Goal: Task Accomplishment & Management: Manage account settings

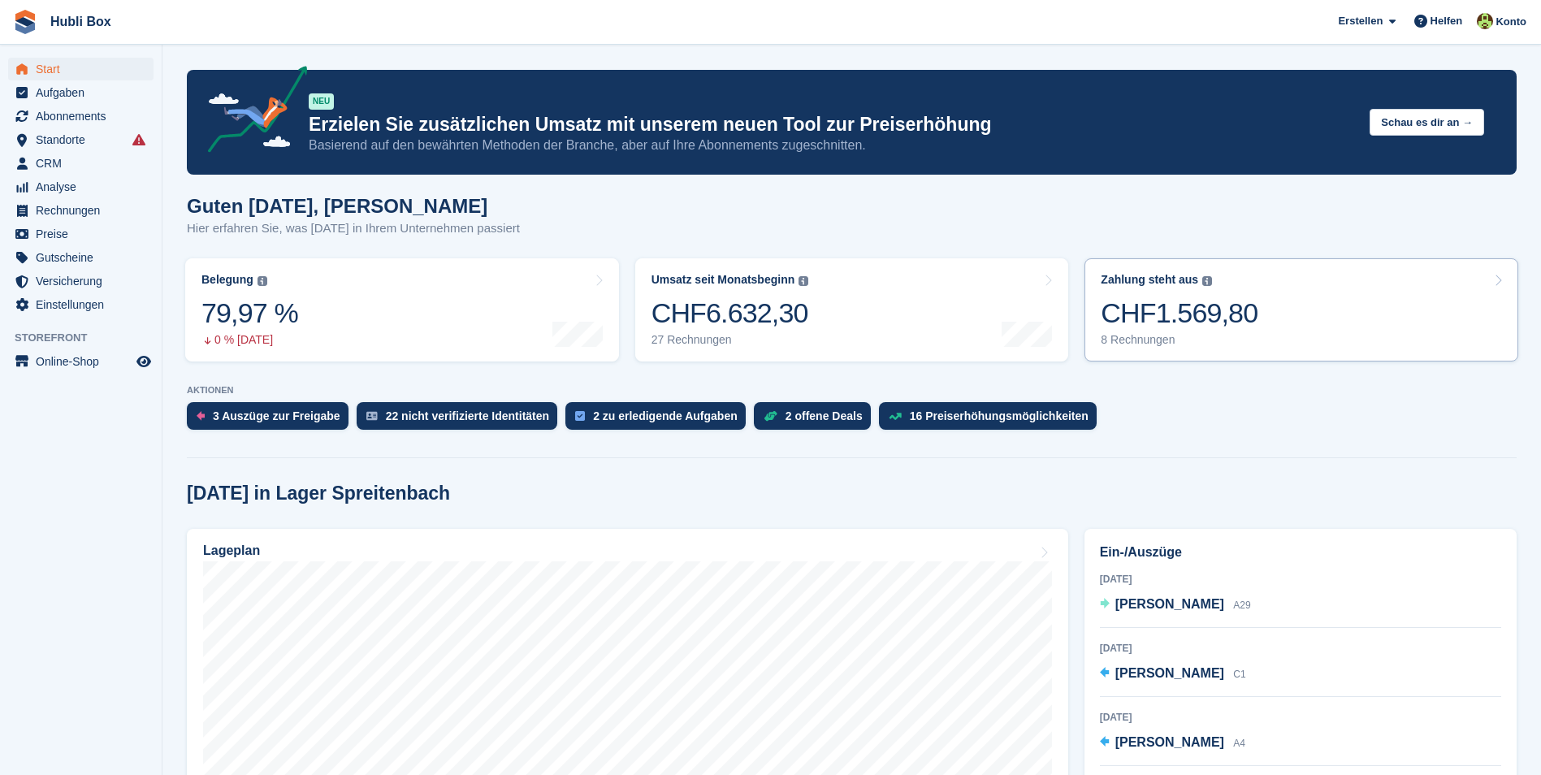
click at [1286, 309] on link "Zahlung steht aus Der gesamte ausstehende Saldo aller offenen Rechnungen. CHF1.…" at bounding box center [1301, 309] width 434 height 103
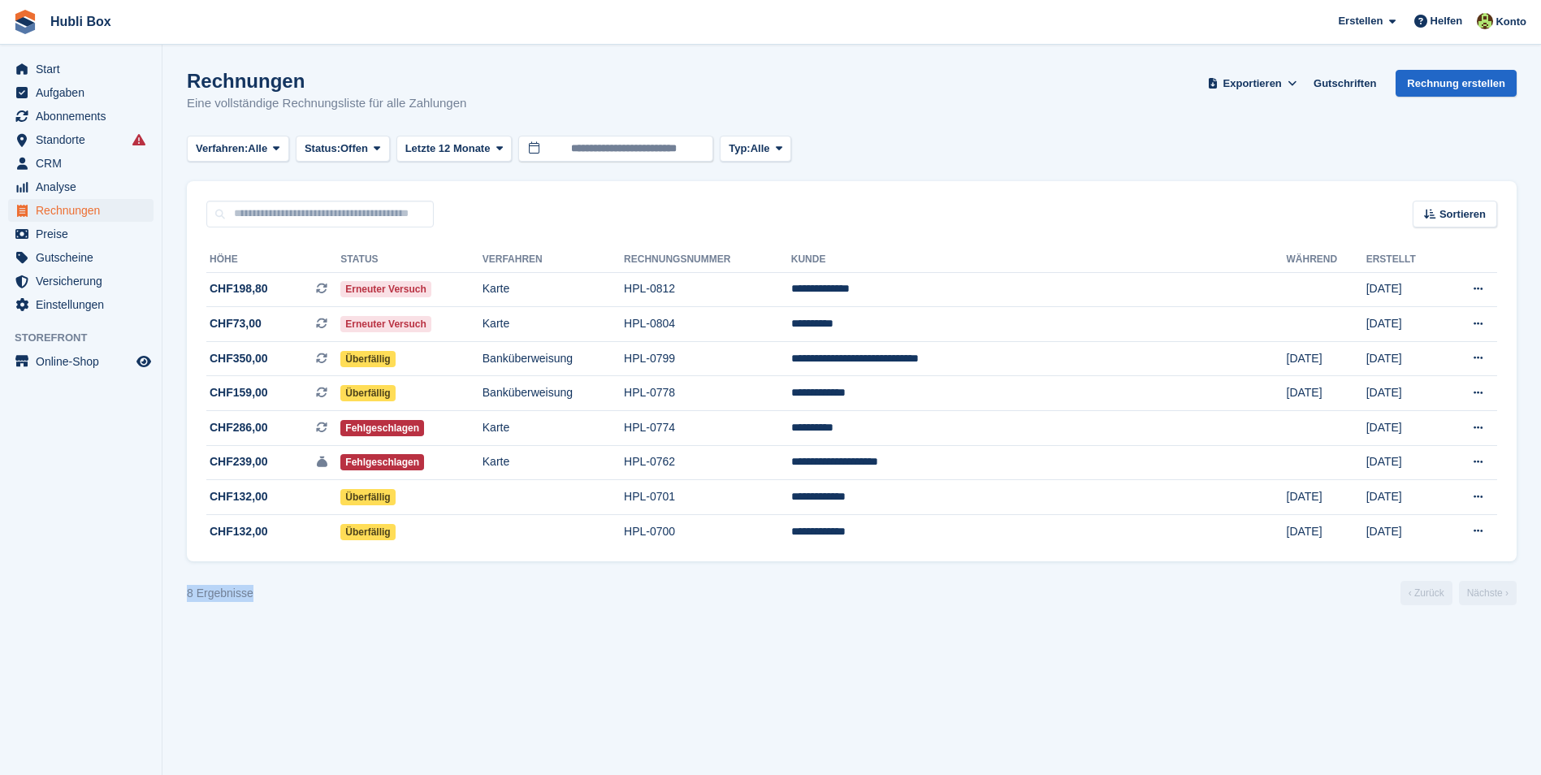
drag, startPoint x: 280, startPoint y: 601, endPoint x: 162, endPoint y: 573, distance: 121.2
click at [162, 573] on section "Rechnungen Eine vollständige Rechnungsliste für alle Zahlungen Exportieren Expo…" at bounding box center [851, 387] width 1379 height 775
drag, startPoint x: 175, startPoint y: 601, endPoint x: 267, endPoint y: 594, distance: 92.9
click at [267, 594] on section "Rechnungen Eine vollständige Rechnungsliste für alle Zahlungen Exportieren Expo…" at bounding box center [851, 387] width 1379 height 775
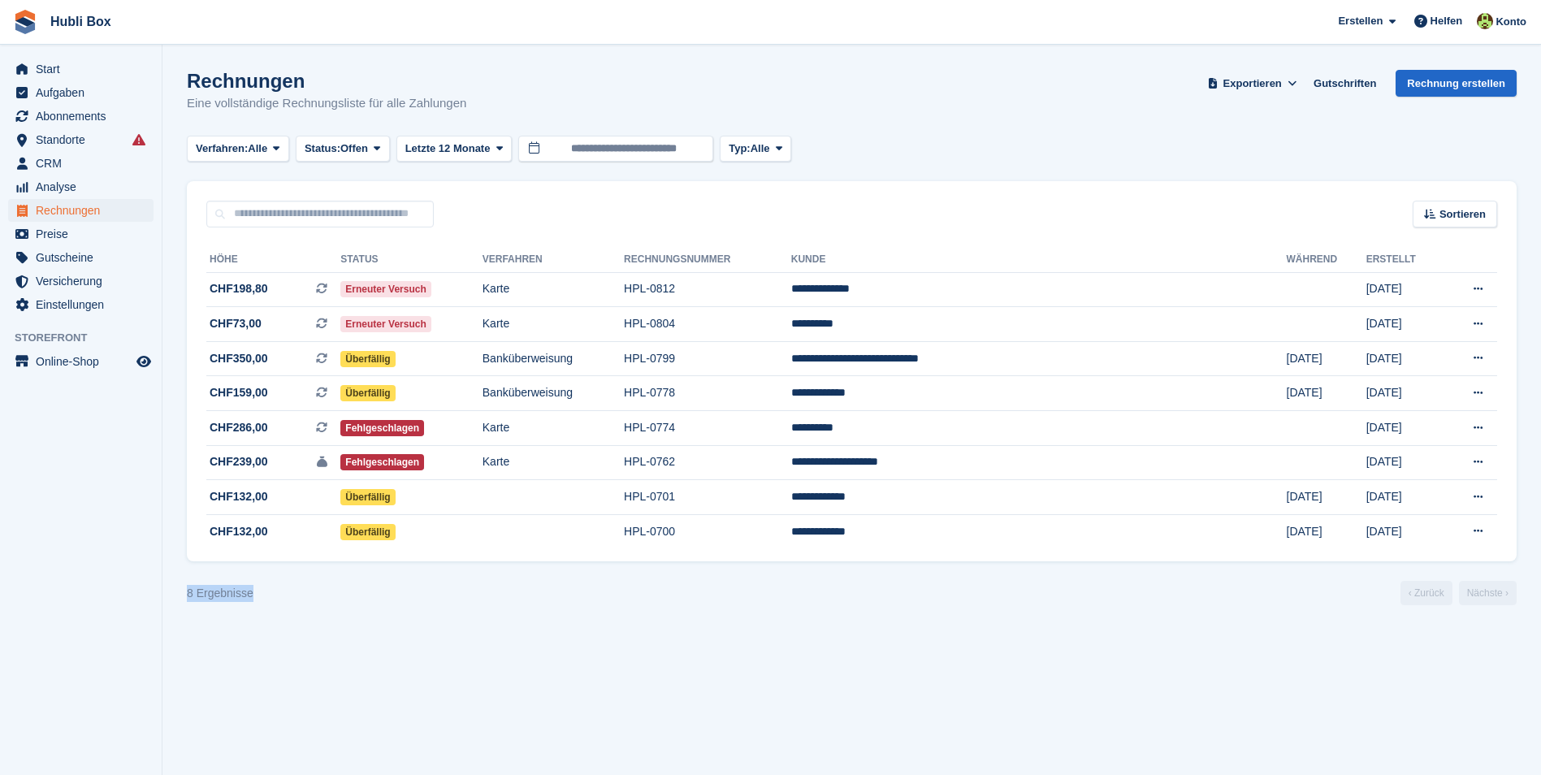
click at [267, 594] on div "8 Ergebnisse ‹ Zurück Nächste ›" at bounding box center [852, 593] width 1330 height 24
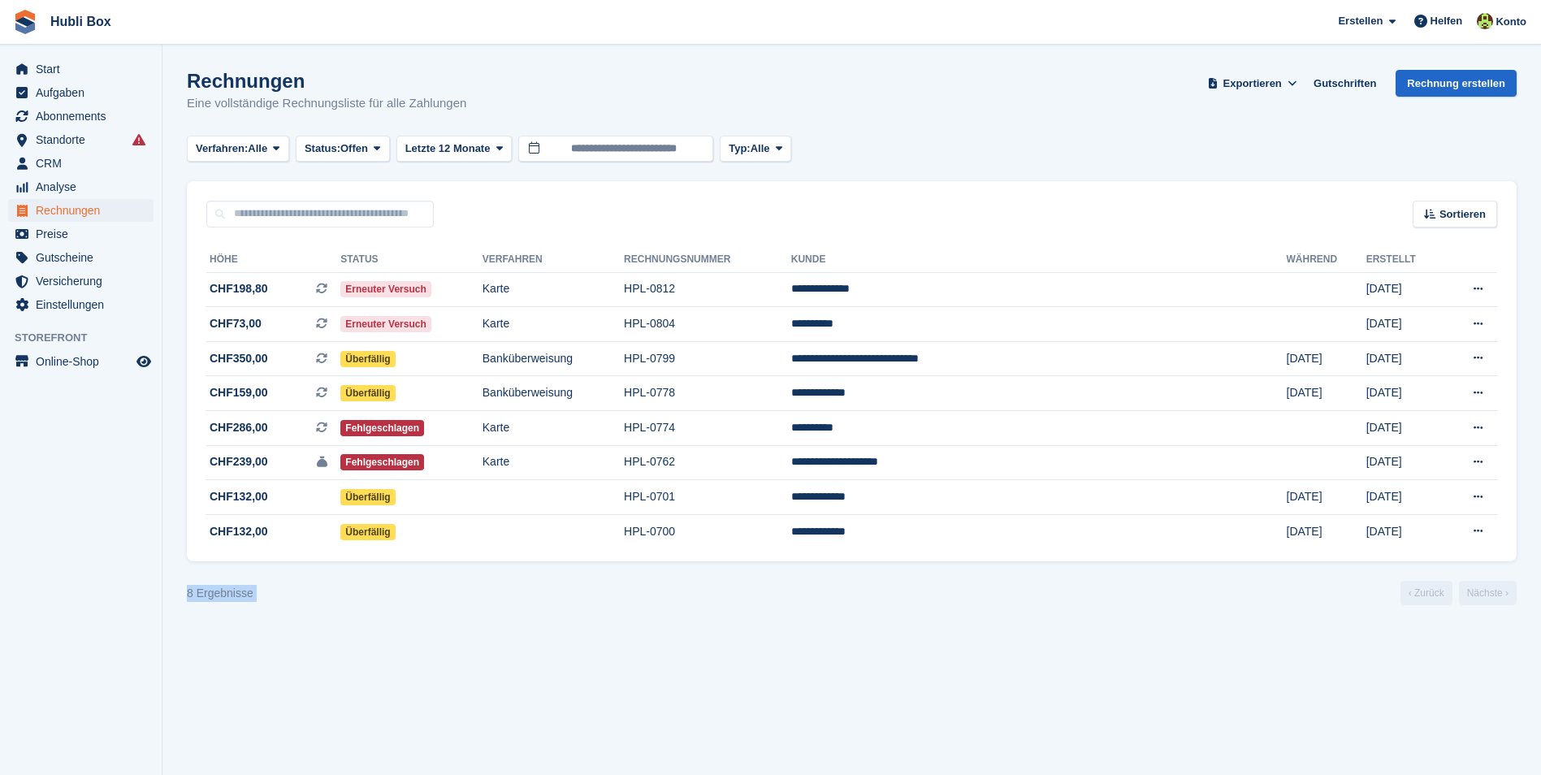
click at [267, 594] on div "8 Ergebnisse ‹ Zurück Nächste ›" at bounding box center [852, 593] width 1330 height 24
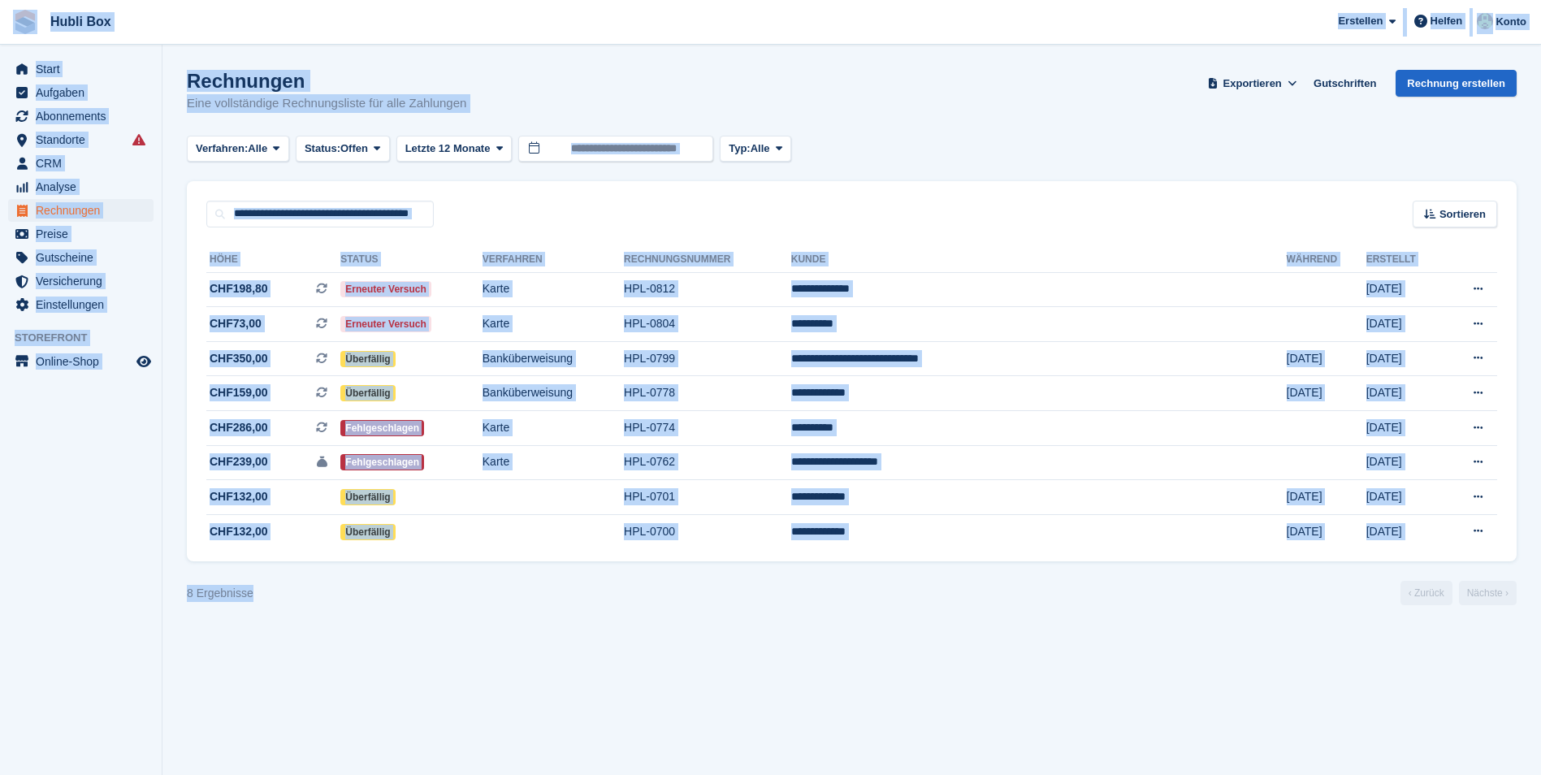
drag, startPoint x: 267, startPoint y: 594, endPoint x: 23, endPoint y: 24, distance: 619.7
click at [23, 24] on div "Hubli Box Erstellen Abonnement Rechnung Kontakt Deal Rabatt Seite Helfen Chat-S…" at bounding box center [770, 387] width 1541 height 775
click at [97, 542] on aside "Start Aufgaben Abonnements Abonnements Abonnements Preiserhöhungen NEU Preiserh…" at bounding box center [81, 392] width 162 height 694
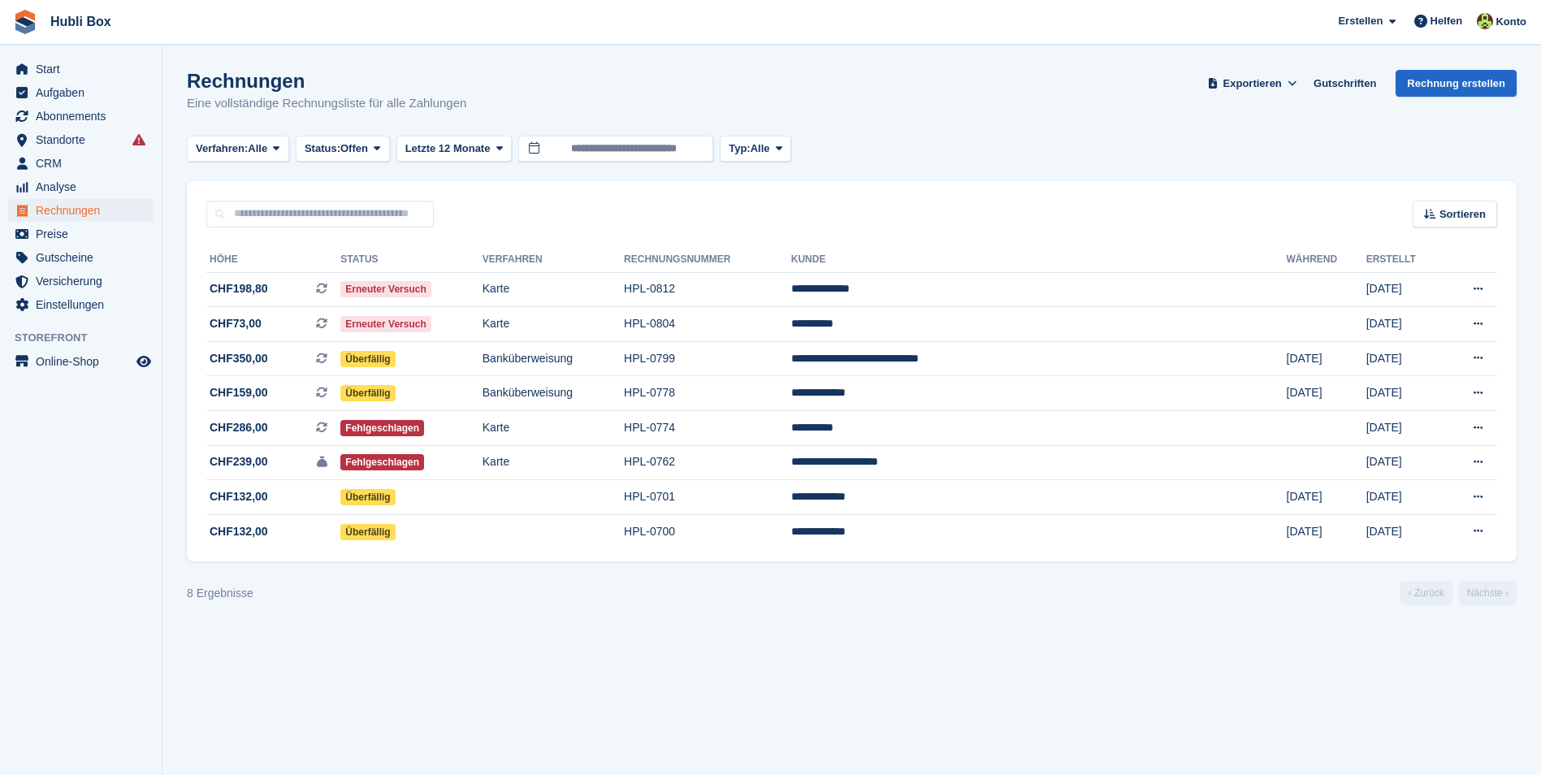
drag, startPoint x: 476, startPoint y: 107, endPoint x: 22, endPoint y: 21, distance: 462.2
click at [22, 21] on div "Hubli Box Erstellen Abonnement Rechnung Kontakt Deal Rabatt Seite Helfen Chat-S…" at bounding box center [770, 387] width 1541 height 775
click at [293, 82] on h1 "Rechnungen" at bounding box center [326, 81] width 279 height 22
click at [393, 608] on section "Rechnungen Eine vollständige Rechnungsliste für alle Zahlungen Exportieren Expo…" at bounding box center [851, 387] width 1379 height 775
click at [252, 300] on td "CHF198,80 Dies ist eine wiederkehrende Abonnementrechnung." at bounding box center [273, 289] width 134 height 35
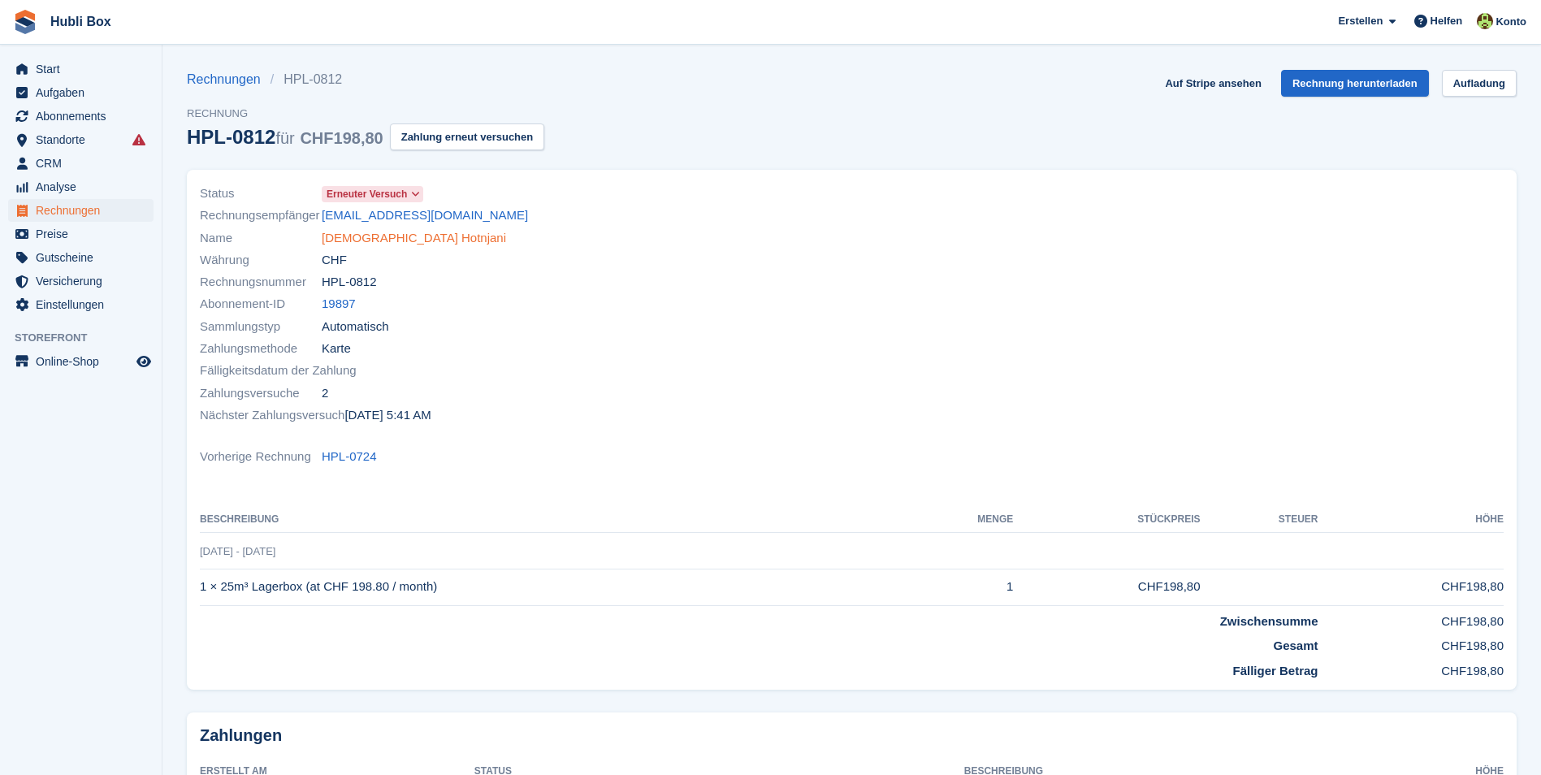
click at [368, 235] on link "Islam Hotnjani" at bounding box center [414, 238] width 184 height 19
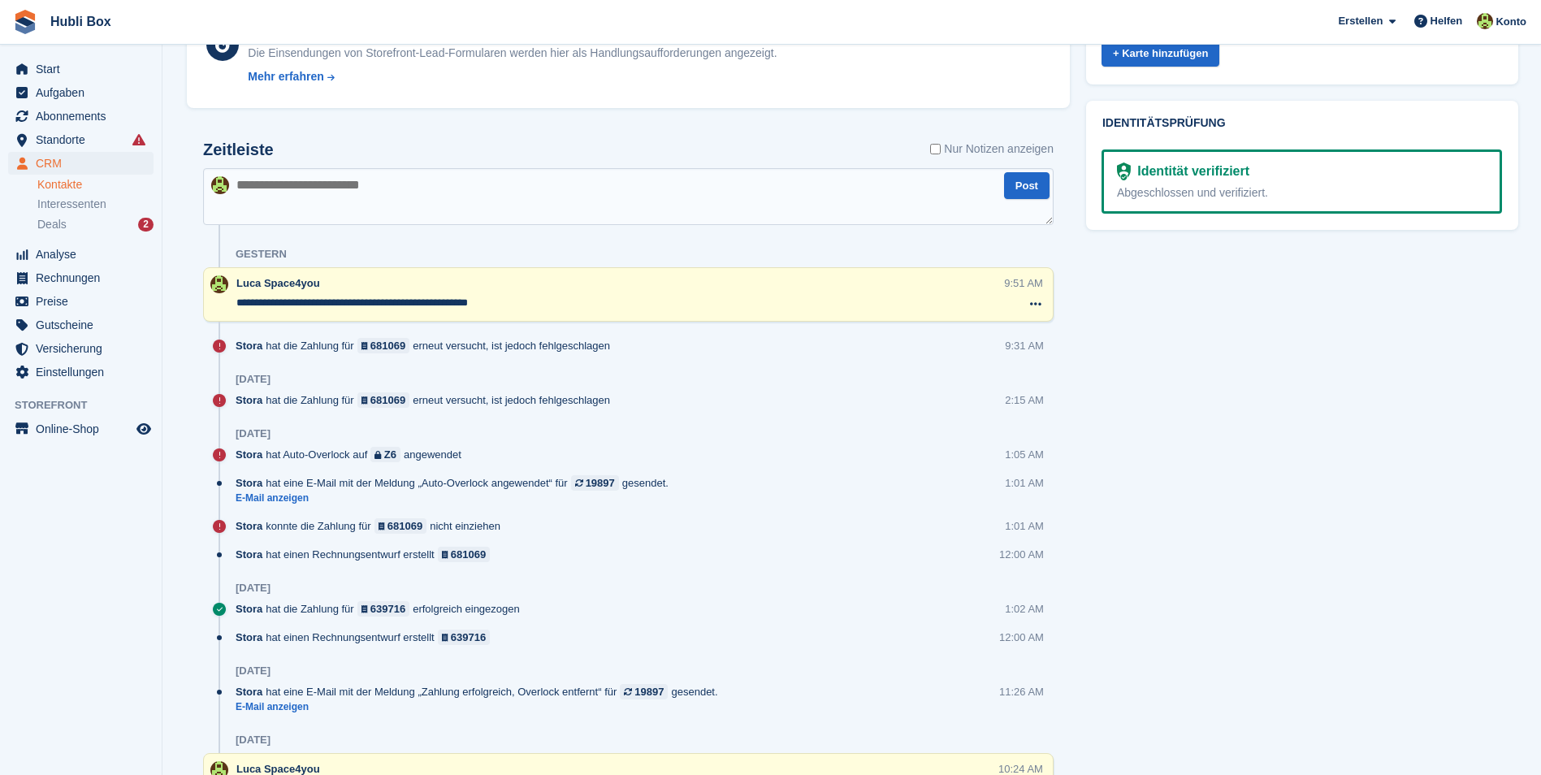
scroll to position [569, 0]
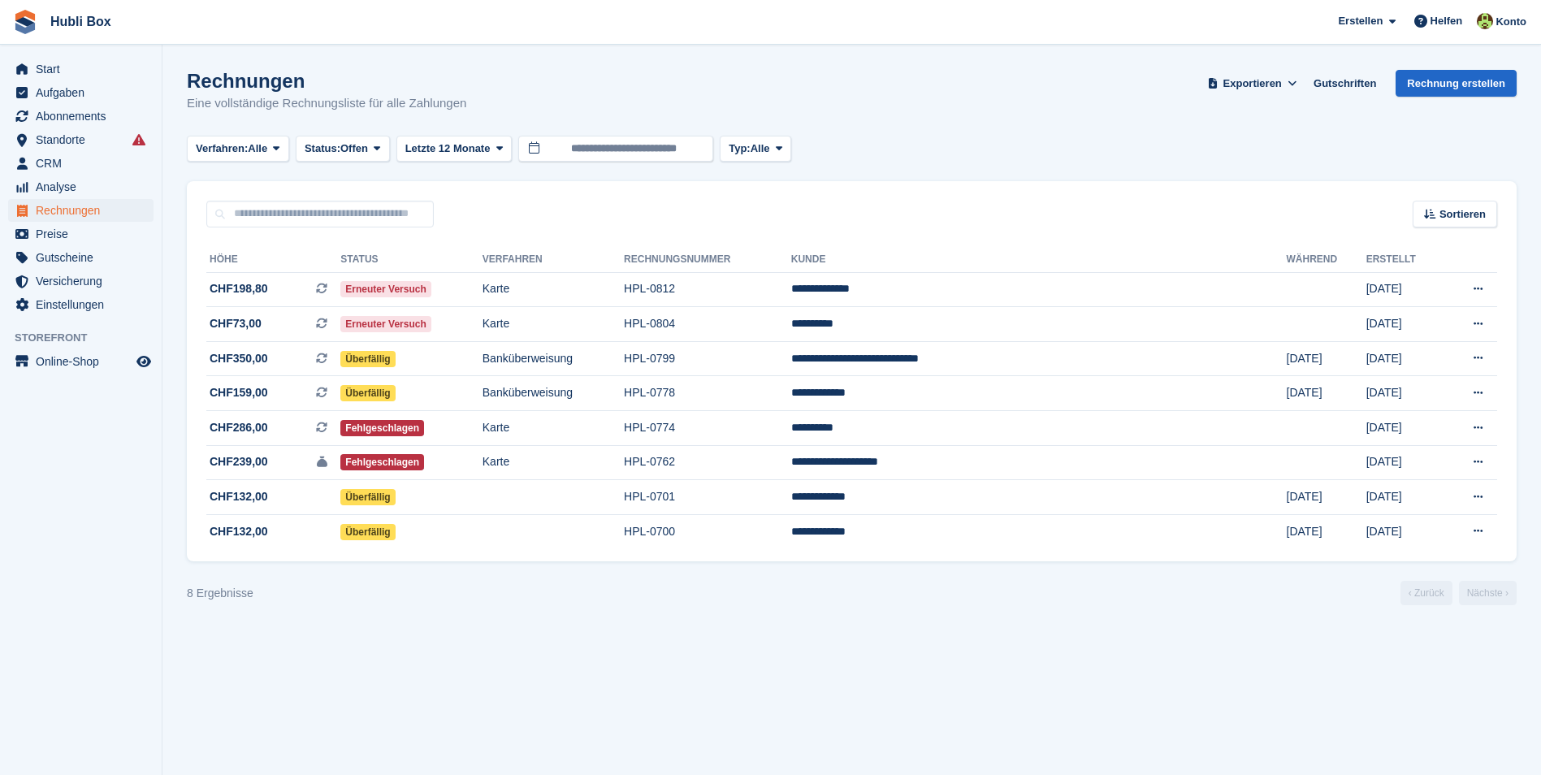
click at [885, 664] on section "Rechnungen Eine vollständige Rechnungsliste für alle Zahlungen Exportieren Expo…" at bounding box center [851, 387] width 1379 height 775
click at [370, 95] on p "Eine vollständige Rechnungsliste für alle Zahlungen" at bounding box center [326, 103] width 279 height 19
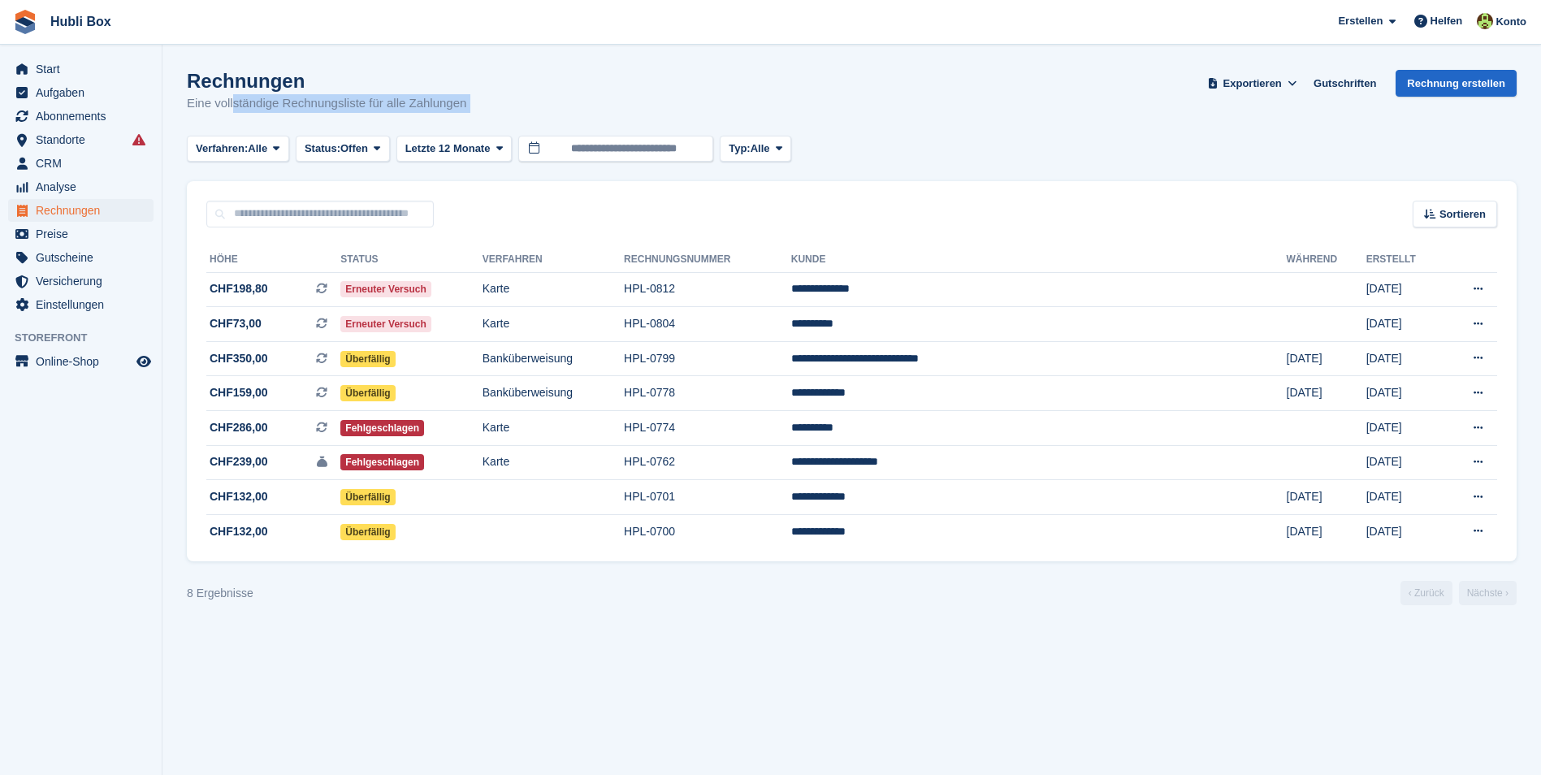
click at [370, 95] on p "Eine vollständige Rechnungsliste für alle Zahlungen" at bounding box center [326, 103] width 279 height 19
click at [535, 95] on div "Rechnungen Eine vollständige Rechnungsliste für alle Zahlungen Exportieren Expo…" at bounding box center [852, 101] width 1330 height 63
click at [580, 296] on td "Karte" at bounding box center [553, 289] width 141 height 35
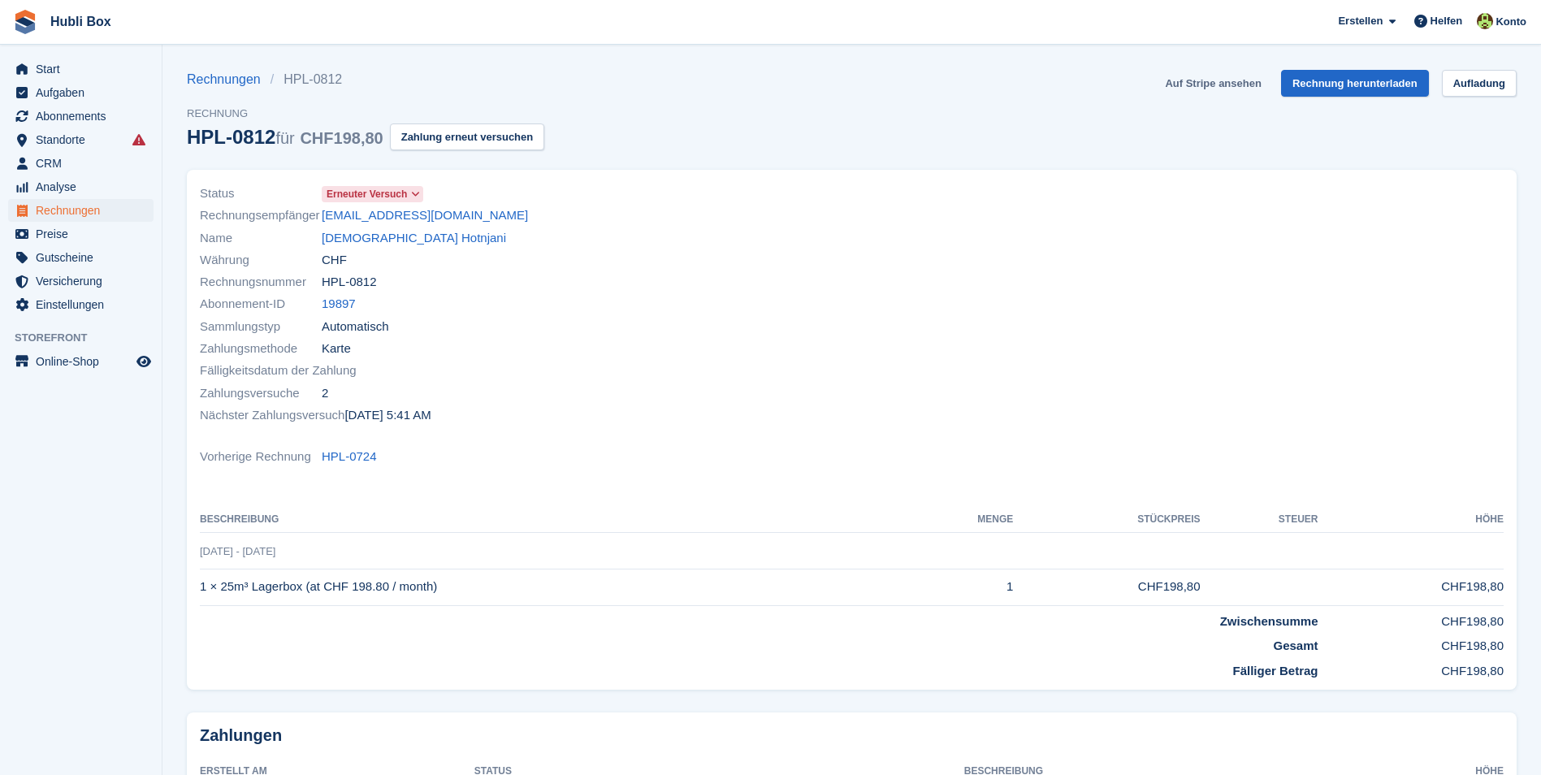
click at [1200, 81] on link "Auf Stripe ansehen" at bounding box center [1212, 83] width 109 height 27
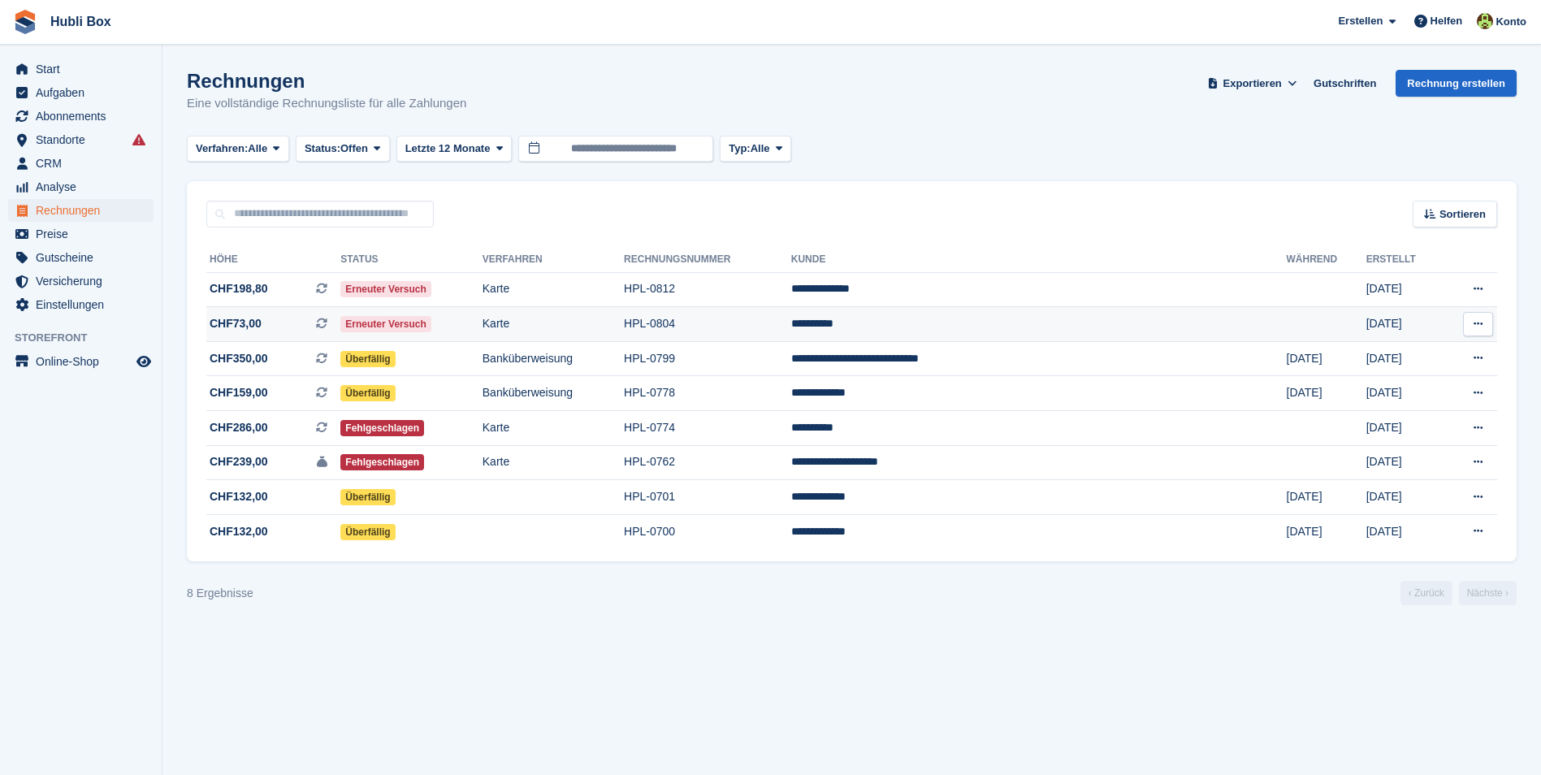
click at [271, 319] on span "CHF73,00 Dies ist eine wiederkehrende Abonnementrechnung." at bounding box center [273, 323] width 134 height 17
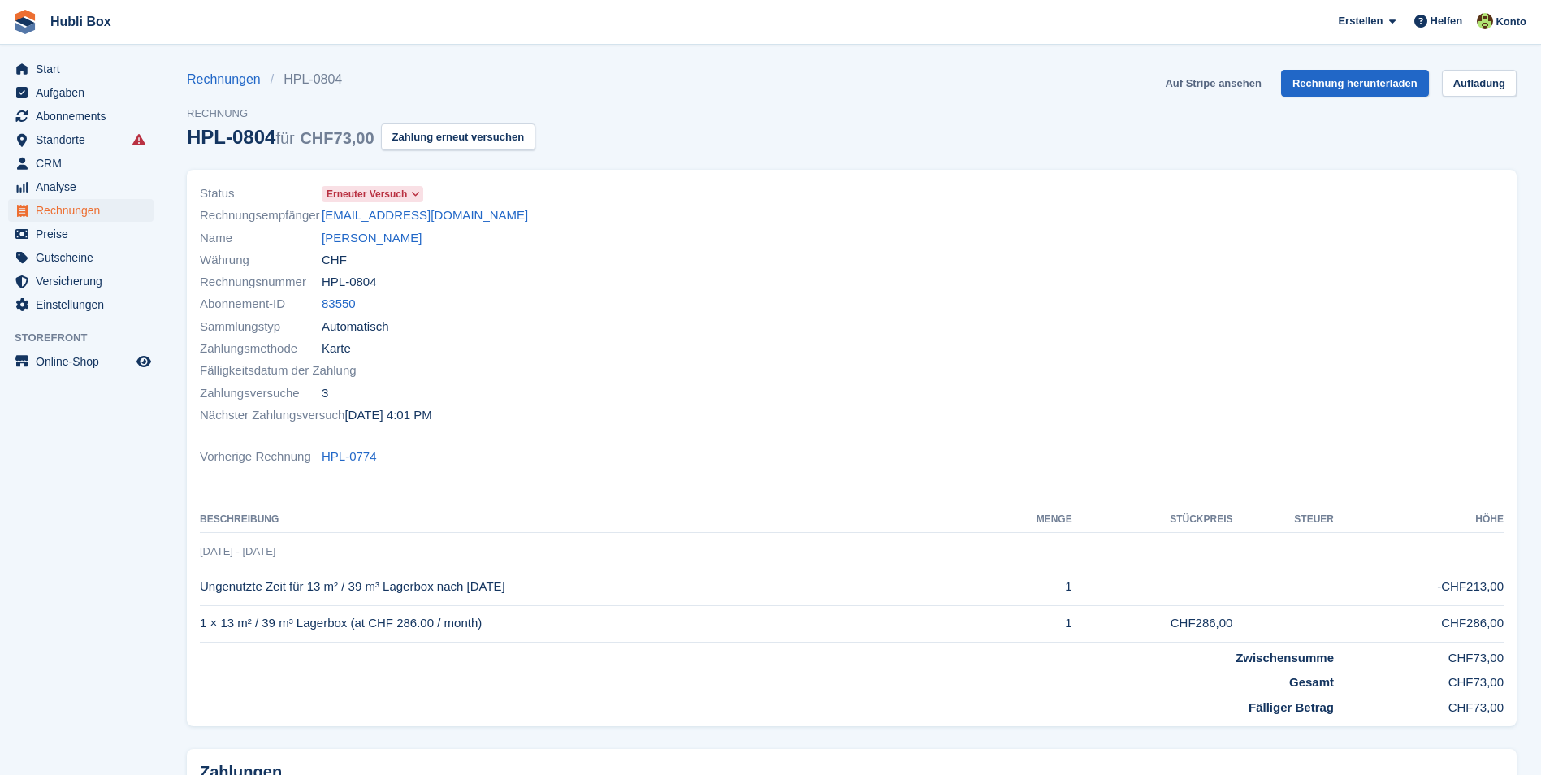
click at [1209, 84] on link "Auf Stripe ansehen" at bounding box center [1212, 83] width 109 height 27
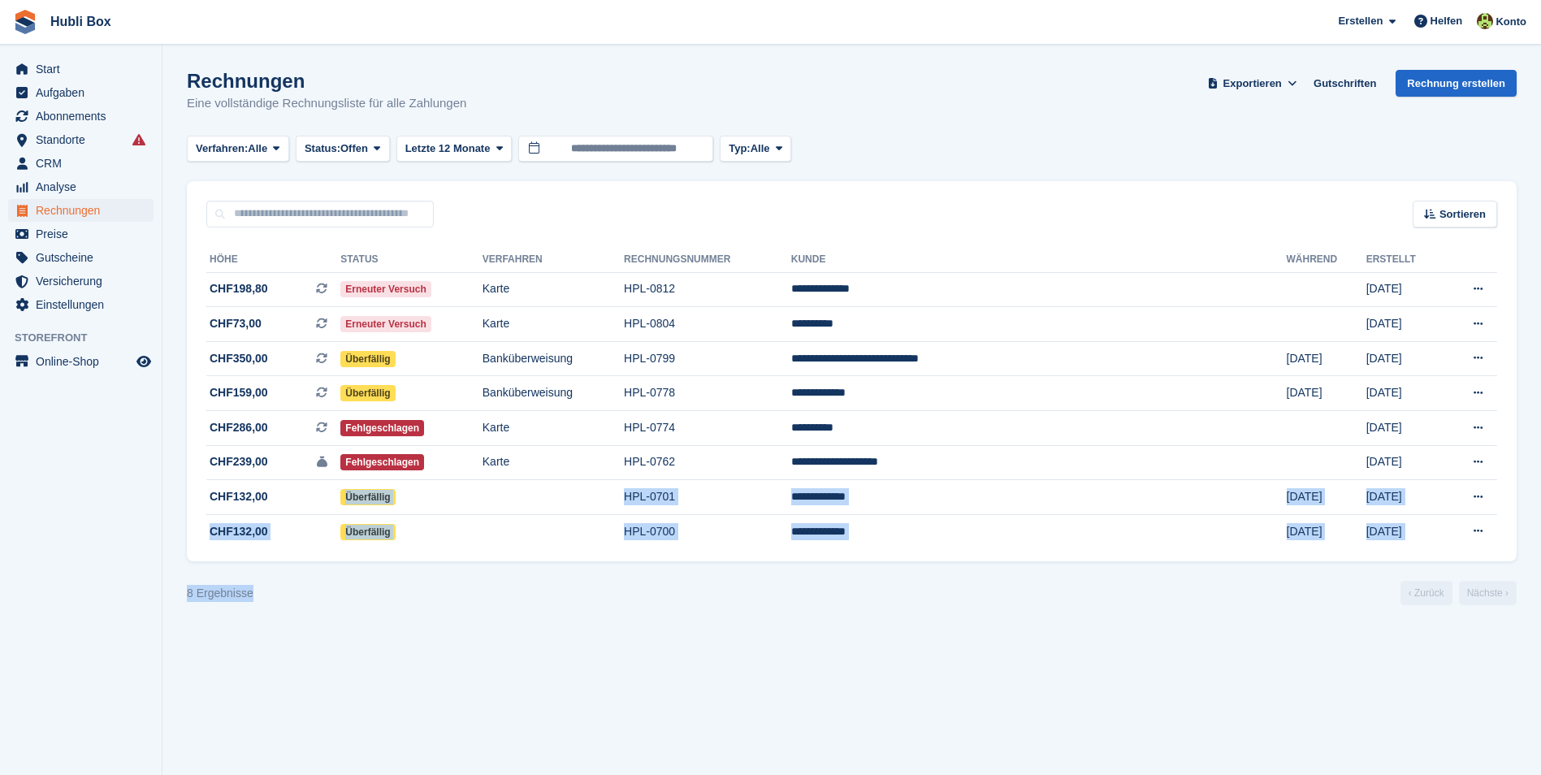
drag, startPoint x: 258, startPoint y: 590, endPoint x: 313, endPoint y: 602, distance: 55.8
click at [313, 602] on turbo-frame "Rechnungen Eine vollständige Rechnungsliste für alle Zahlungen Exportieren Expo…" at bounding box center [852, 337] width 1330 height 535
click at [313, 602] on div "8 Ergebnisse ‹ Zurück Nächste ›" at bounding box center [852, 593] width 1330 height 24
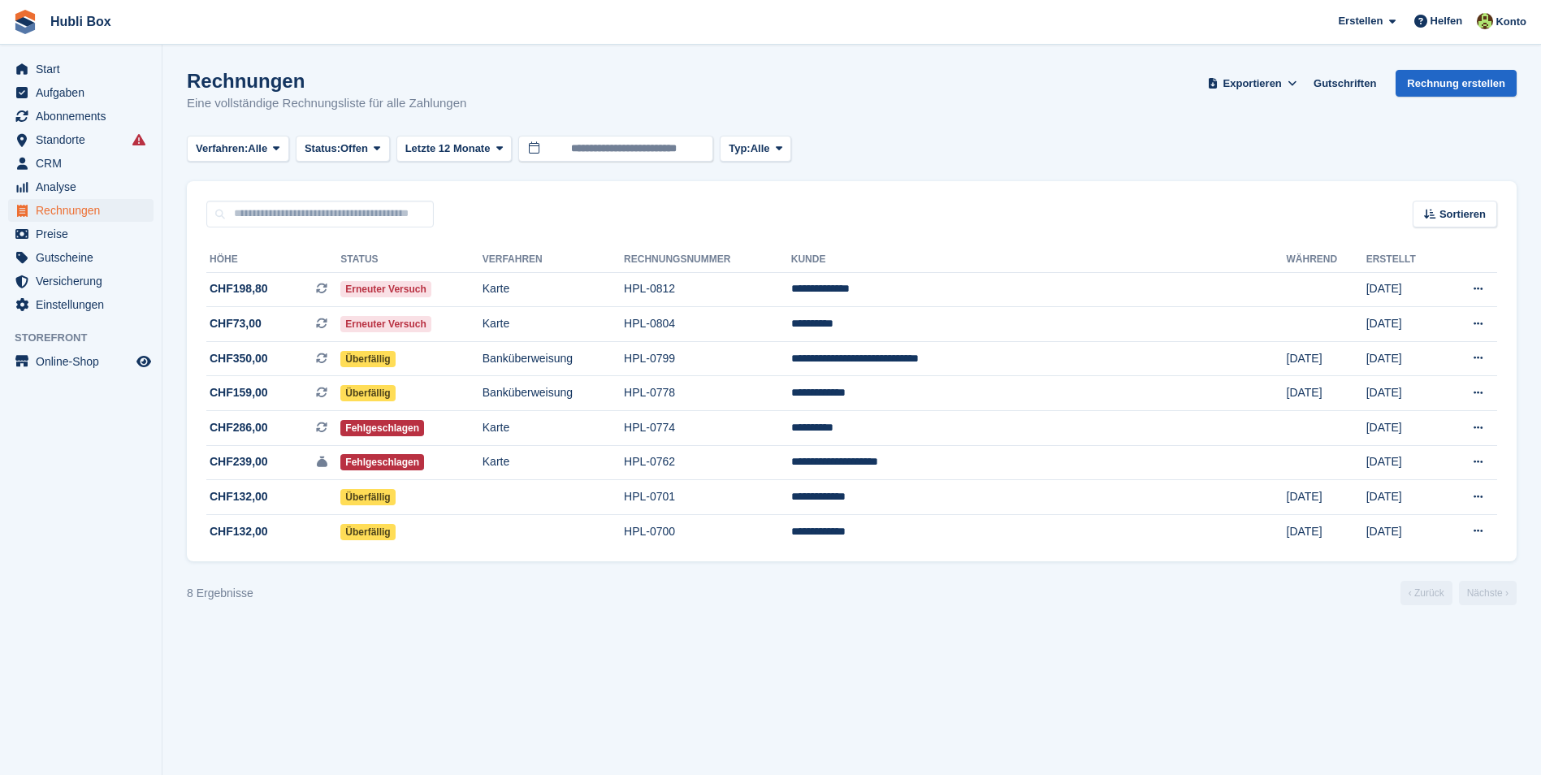
click at [662, 664] on section "Rechnungen Eine vollständige Rechnungsliste für alle Zahlungen Exportieren Expo…" at bounding box center [851, 387] width 1379 height 775
drag, startPoint x: 355, startPoint y: 89, endPoint x: 220, endPoint y: 74, distance: 135.7
click at [220, 74] on div "Rechnungen Eine vollständige Rechnungsliste für alle Zahlungen" at bounding box center [326, 91] width 279 height 43
click at [521, 78] on div "Rechnungen Eine vollständige Rechnungsliste für alle Zahlungen Exportieren Expo…" at bounding box center [852, 101] width 1330 height 63
drag, startPoint x: 444, startPoint y: 106, endPoint x: 5, endPoint y: 31, distance: 445.1
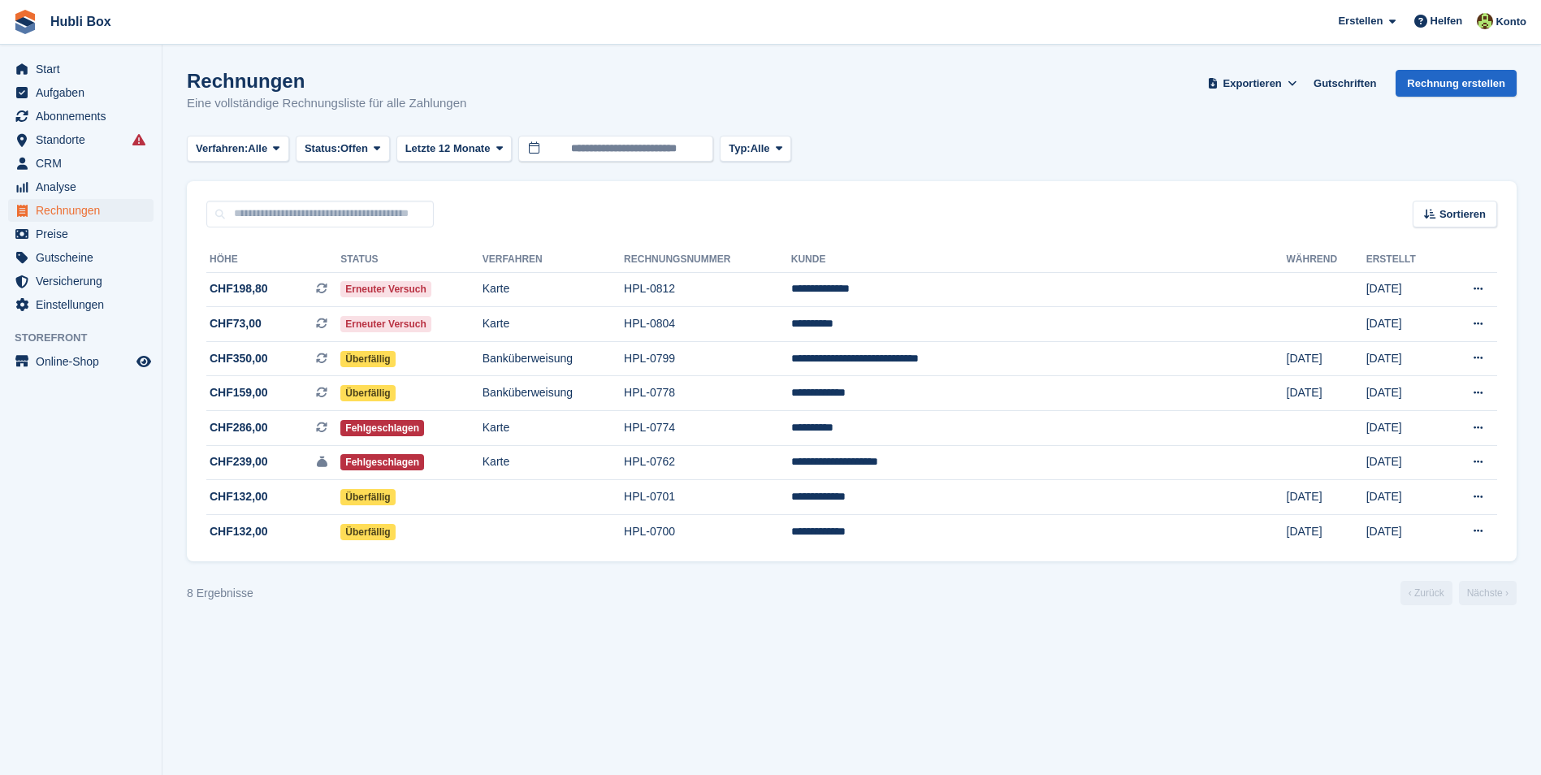
click at [5, 31] on div "Hubli Box Erstellen Abonnement Rechnung Kontakt Deal Rabatt Seite Helfen Chat-S…" at bounding box center [770, 387] width 1541 height 775
click at [453, 83] on h1 "Rechnungen" at bounding box center [326, 81] width 279 height 22
click at [478, 106] on div "Rechnungen Eine vollständige Rechnungsliste für alle Zahlungen Exportieren Expo…" at bounding box center [852, 101] width 1330 height 63
drag, startPoint x: 470, startPoint y: 110, endPoint x: 14, endPoint y: 31, distance: 462.5
click at [14, 31] on div "Hubli Box Erstellen Abonnement Rechnung Kontakt Deal Rabatt Seite Helfen Chat-S…" at bounding box center [770, 387] width 1541 height 775
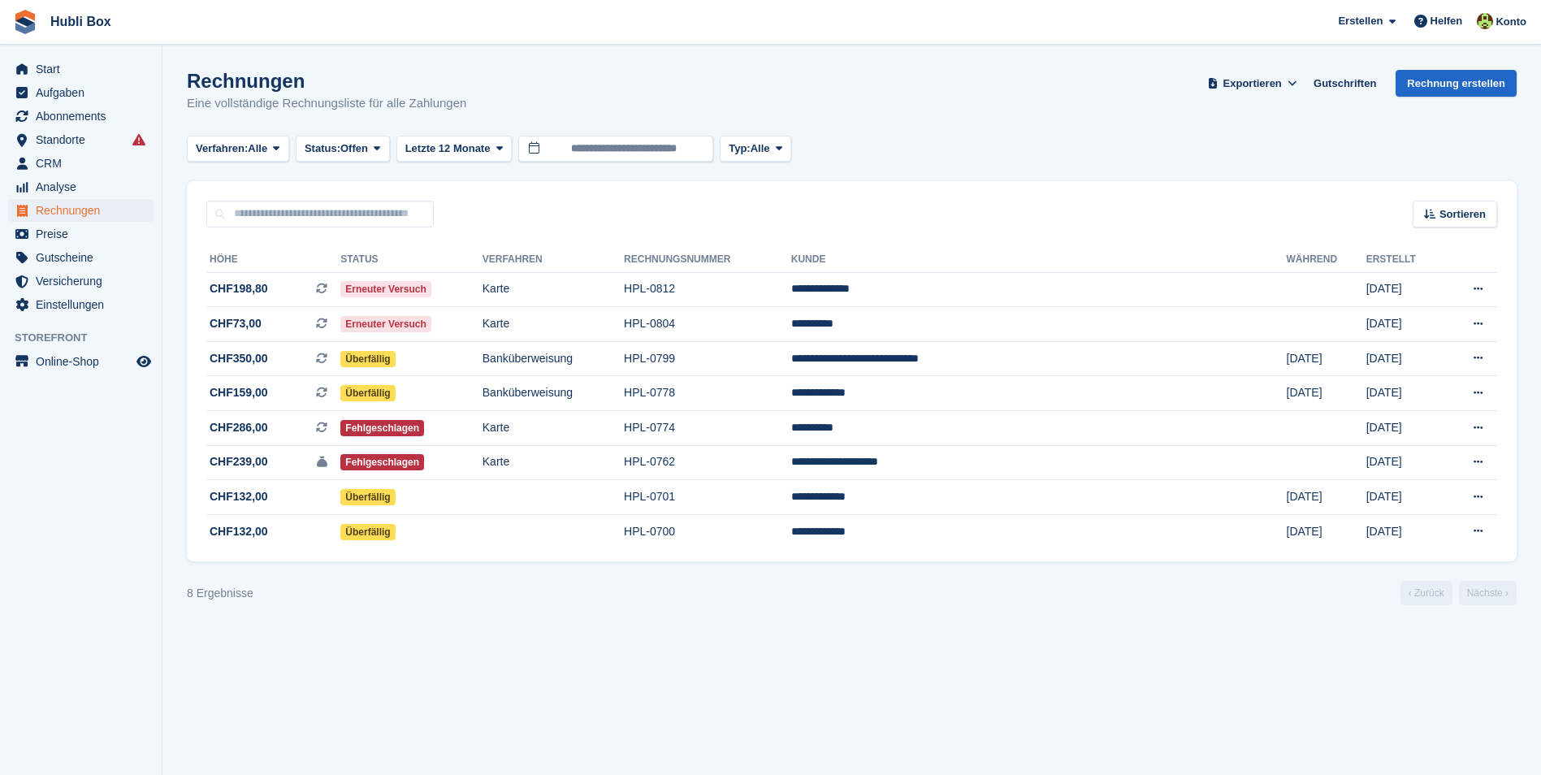
click at [367, 94] on p "Eine vollständige Rechnungsliste für alle Zahlungen" at bounding box center [326, 103] width 279 height 19
click at [525, 105] on div "Rechnungen Eine vollständige Rechnungsliste für alle Zahlungen Exportieren Expo…" at bounding box center [852, 101] width 1330 height 63
click at [509, 108] on div "Rechnungen Eine vollständige Rechnungsliste für alle Zahlungen Exportieren Expo…" at bounding box center [852, 101] width 1330 height 63
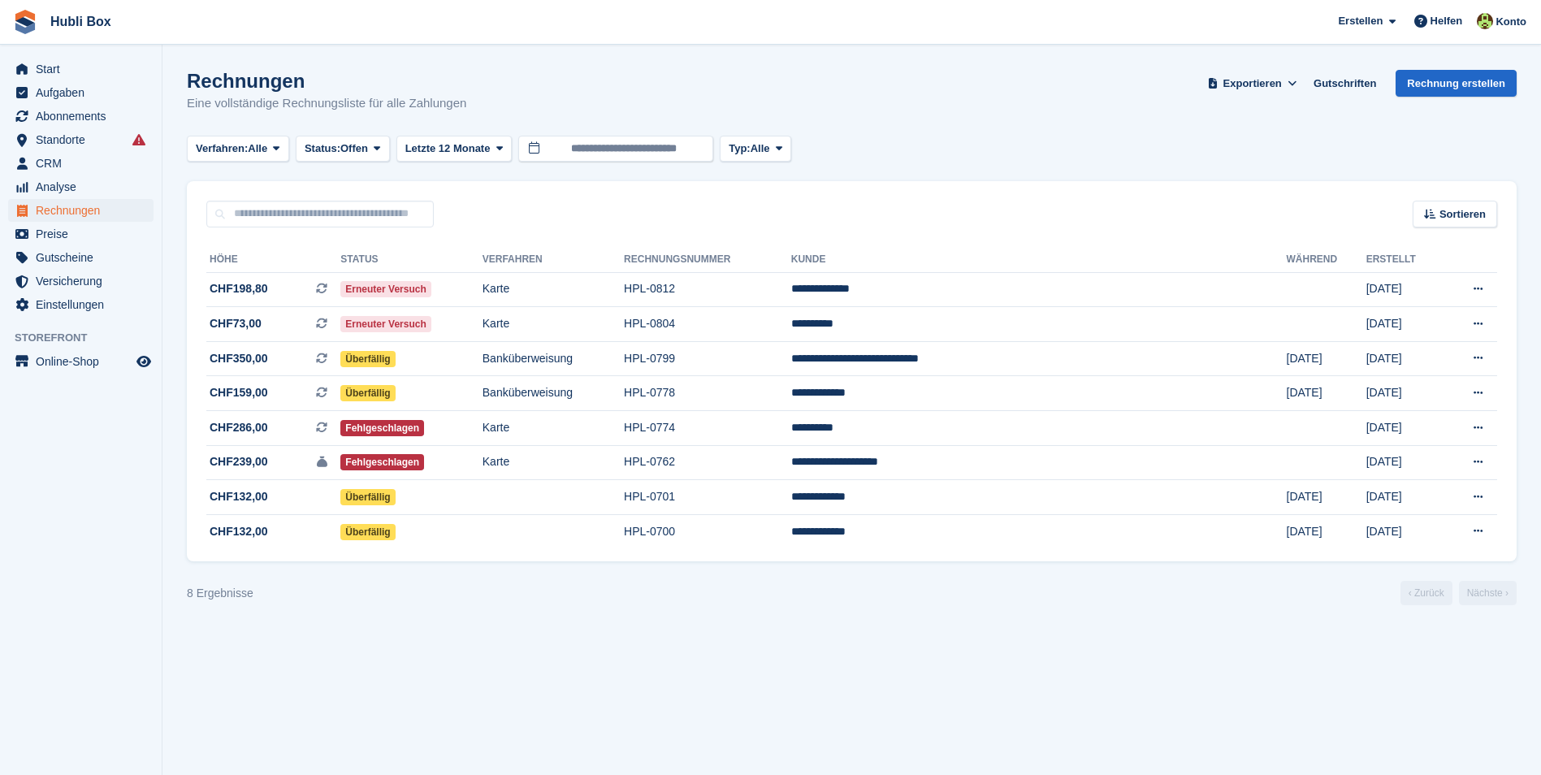
click at [509, 108] on div "Rechnungen Eine vollständige Rechnungsliste für alle Zahlungen Exportieren Expo…" at bounding box center [852, 101] width 1330 height 63
click at [526, 103] on div "Rechnungen Eine vollständige Rechnungsliste für alle Zahlungen Exportieren Expo…" at bounding box center [852, 101] width 1330 height 63
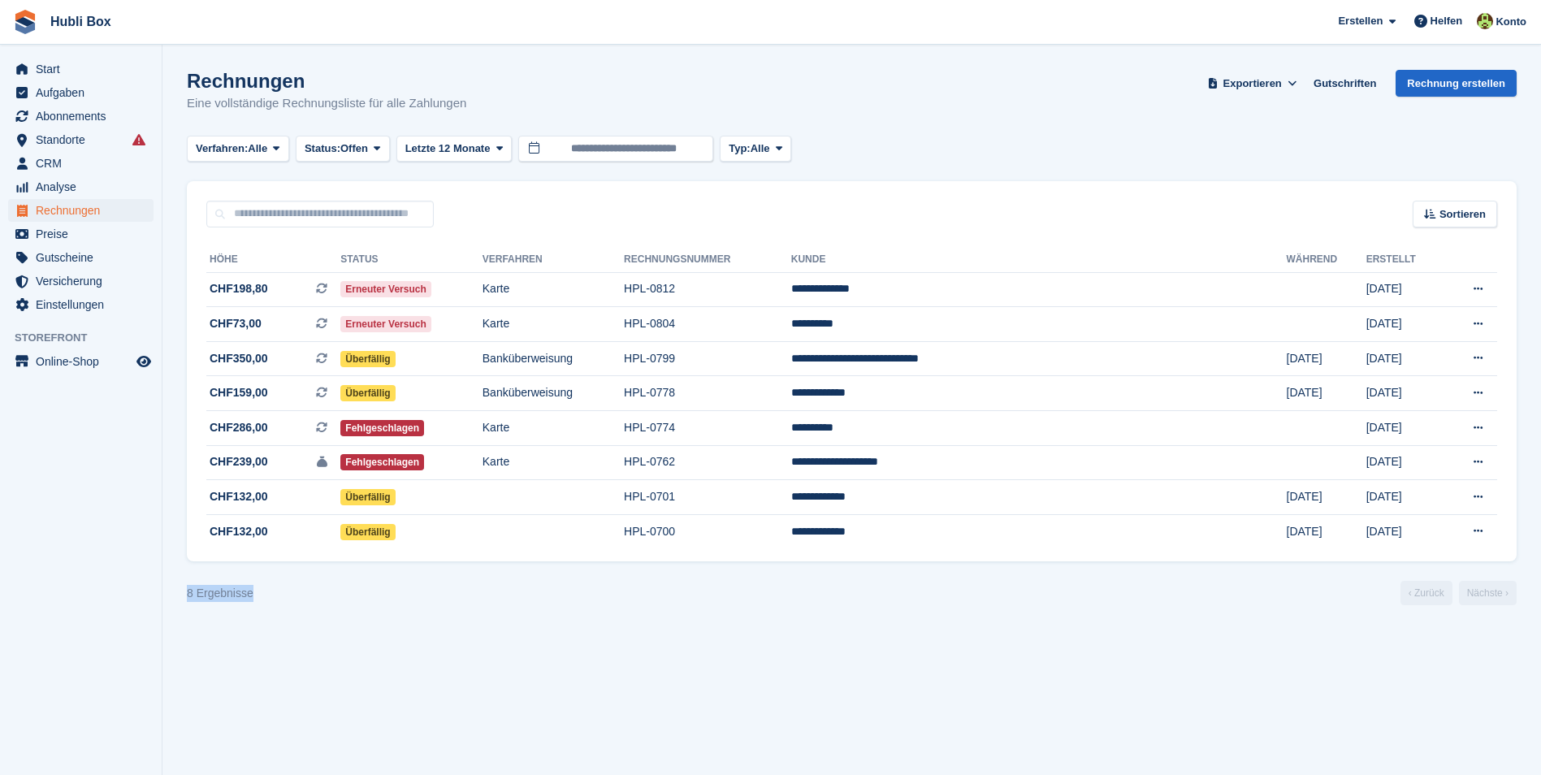
drag, startPoint x: 277, startPoint y: 598, endPoint x: 182, endPoint y: 591, distance: 95.3
click at [182, 591] on section "Rechnungen Eine vollständige Rechnungsliste für alle Zahlungen Exportieren Expo…" at bounding box center [851, 387] width 1379 height 775
click at [808, 680] on section "Rechnungen Eine vollständige Rechnungsliste für alle Zahlungen Exportieren Expo…" at bounding box center [851, 387] width 1379 height 775
